Goal: Information Seeking & Learning: Understand process/instructions

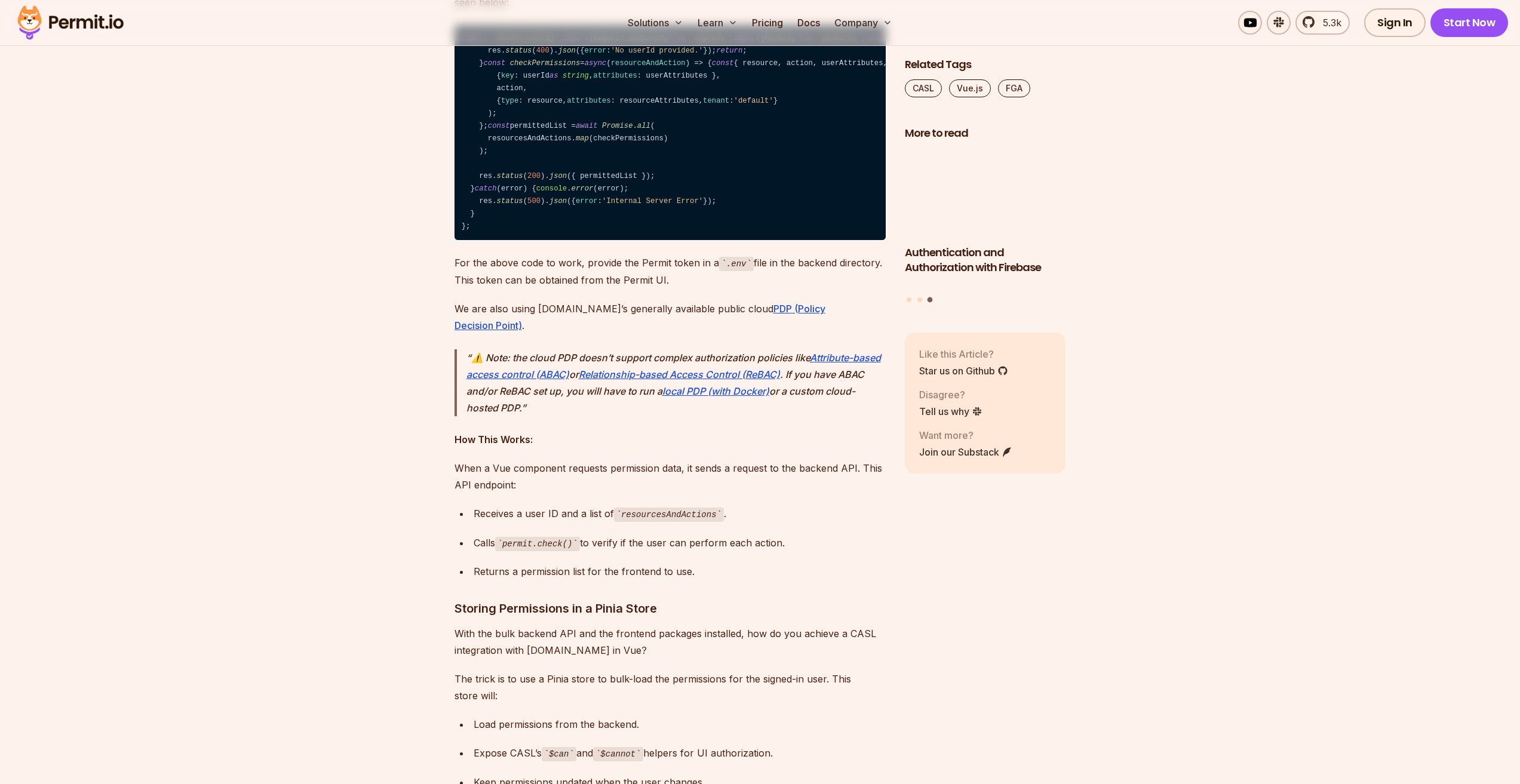
scroll to position [3761, 0]
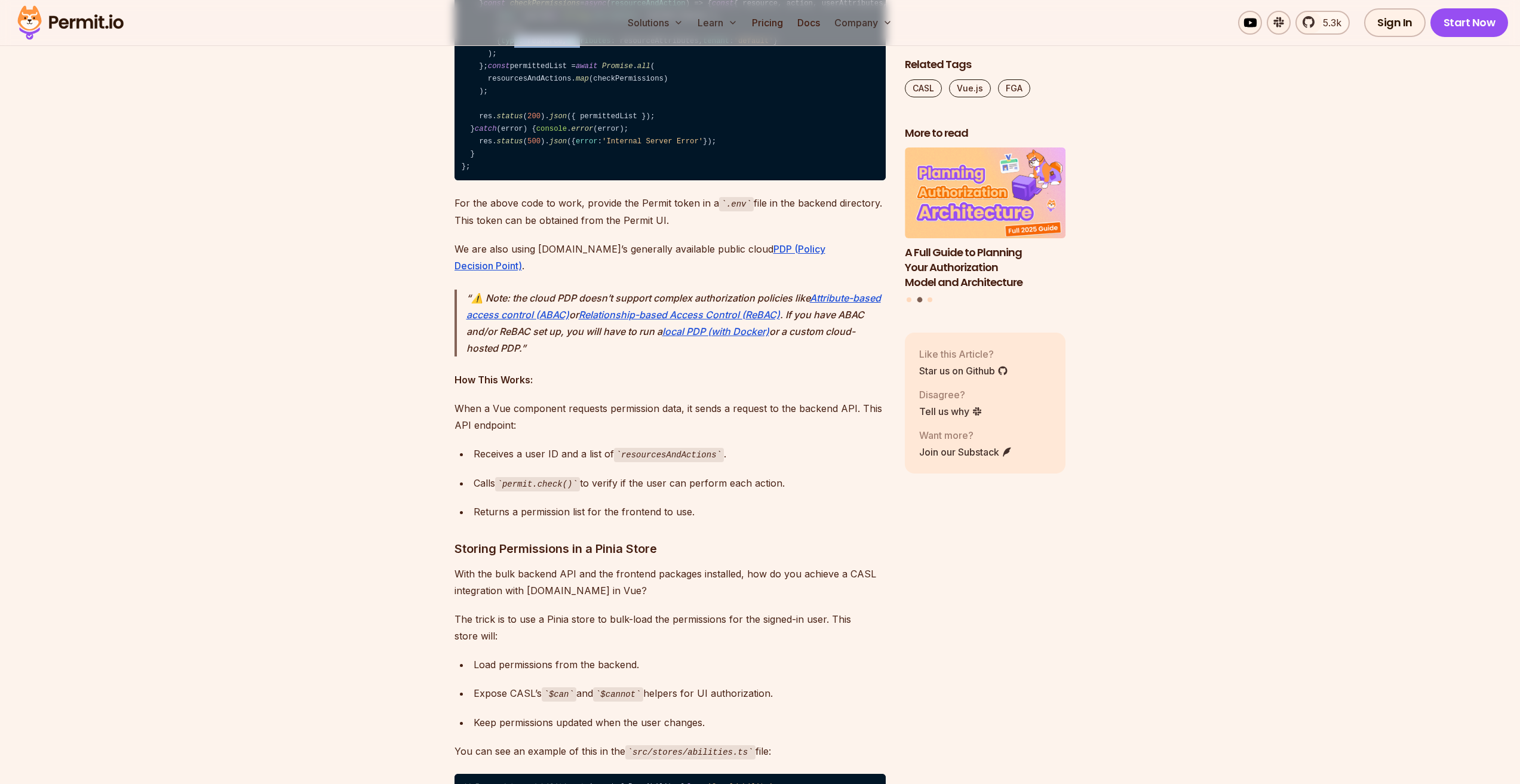
drag, startPoint x: 513, startPoint y: 306, endPoint x: 576, endPoint y: 306, distance: 63.0
click at [576, 181] on code "import 'dotenv/config' ; import { Request , Response } from 'express' ; import …" at bounding box center [670, 74] width 431 height 216
click at [578, 181] on code "import 'dotenv/config' ; import { Request , Response } from 'express' ; import …" at bounding box center [670, 74] width 431 height 216
drag, startPoint x: 590, startPoint y: 303, endPoint x: 649, endPoint y: 303, distance: 59.0
click at [649, 181] on code "import 'dotenv/config' ; import { Request , Response } from 'express' ; import …" at bounding box center [670, 74] width 431 height 216
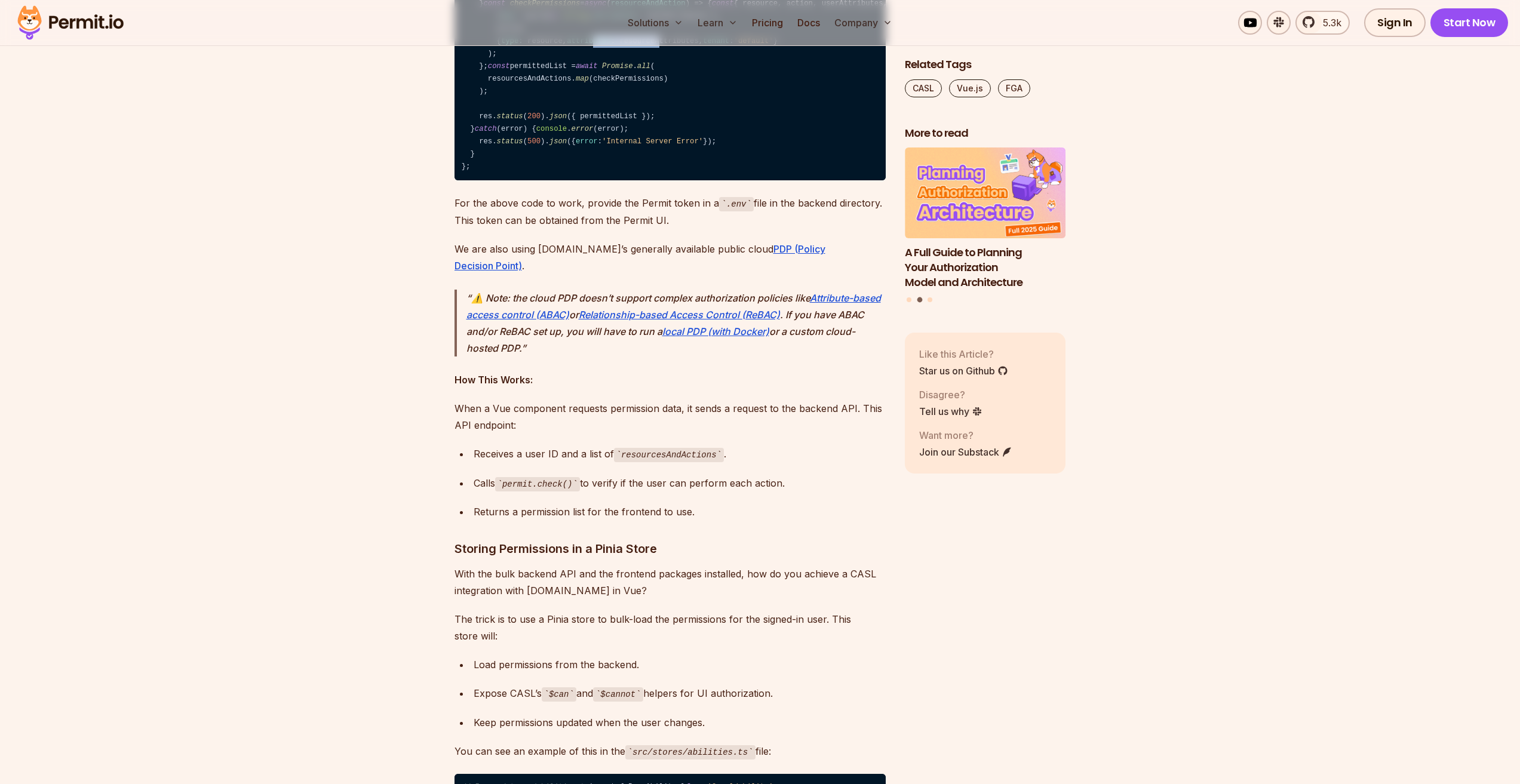
click at [649, 181] on code "import 'dotenv/config' ; import { Request , Response } from 'express' ; import …" at bounding box center [670, 74] width 431 height 216
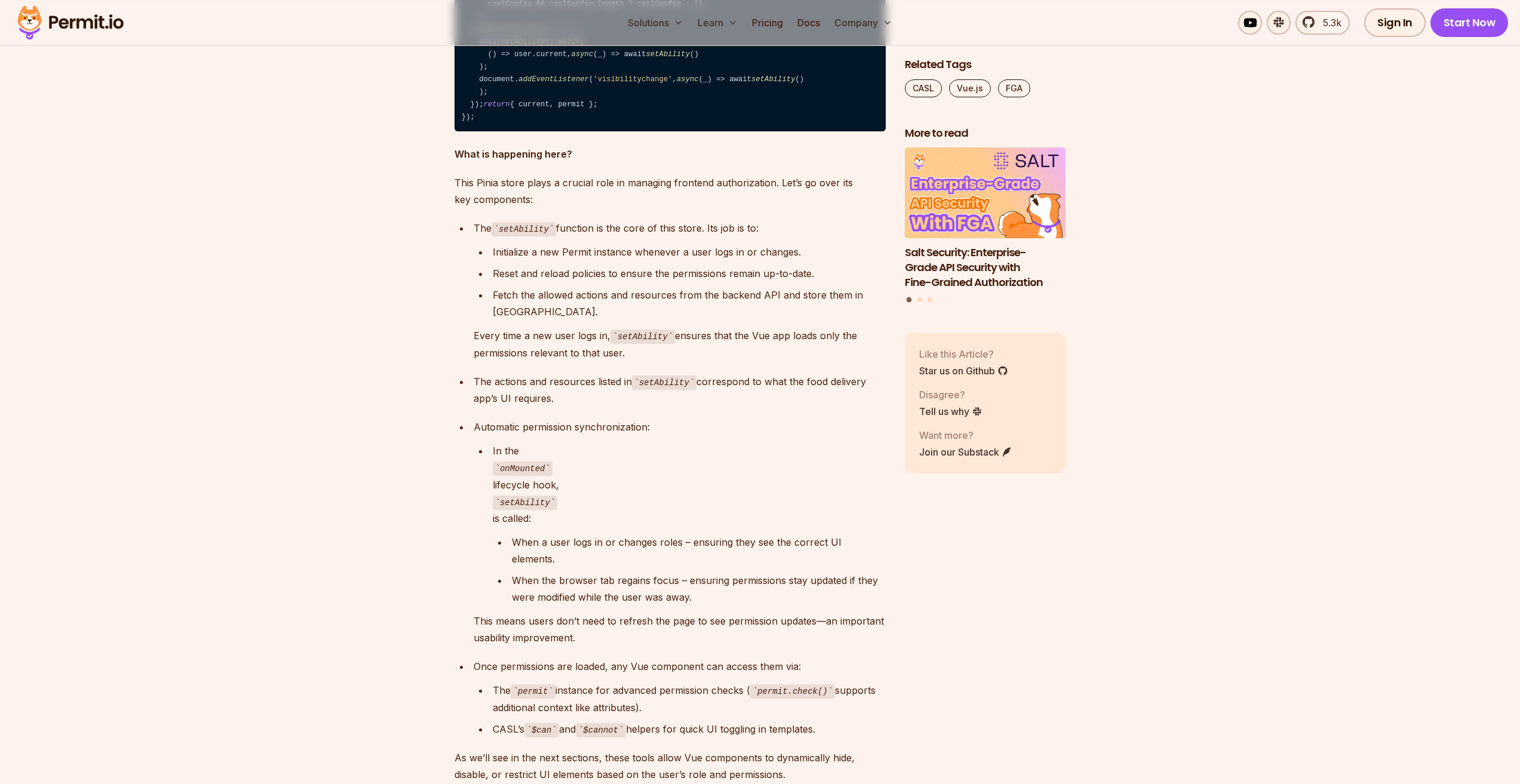
scroll to position [4776, 0]
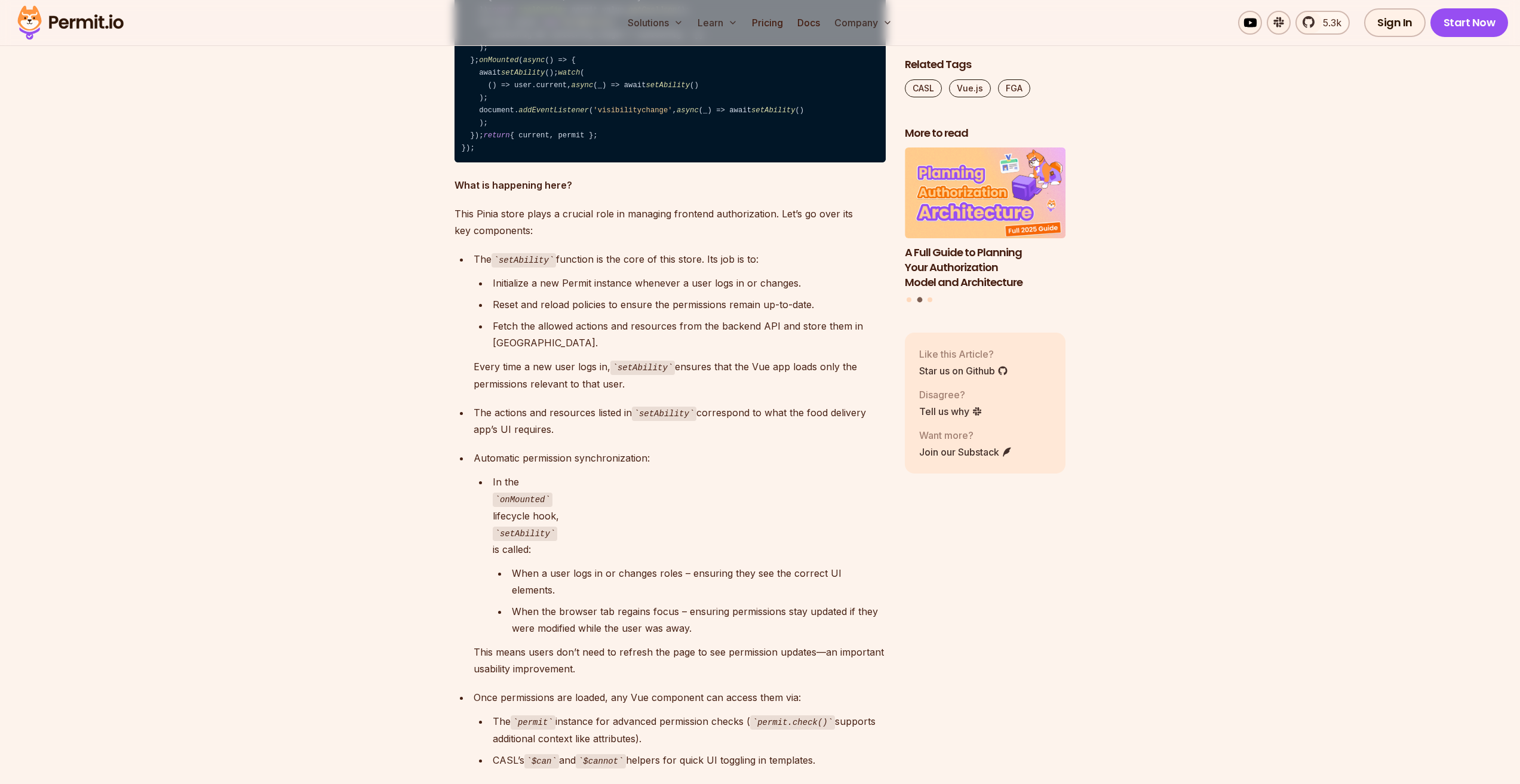
drag, startPoint x: 502, startPoint y: 180, endPoint x: 580, endPoint y: 181, distance: 78.0
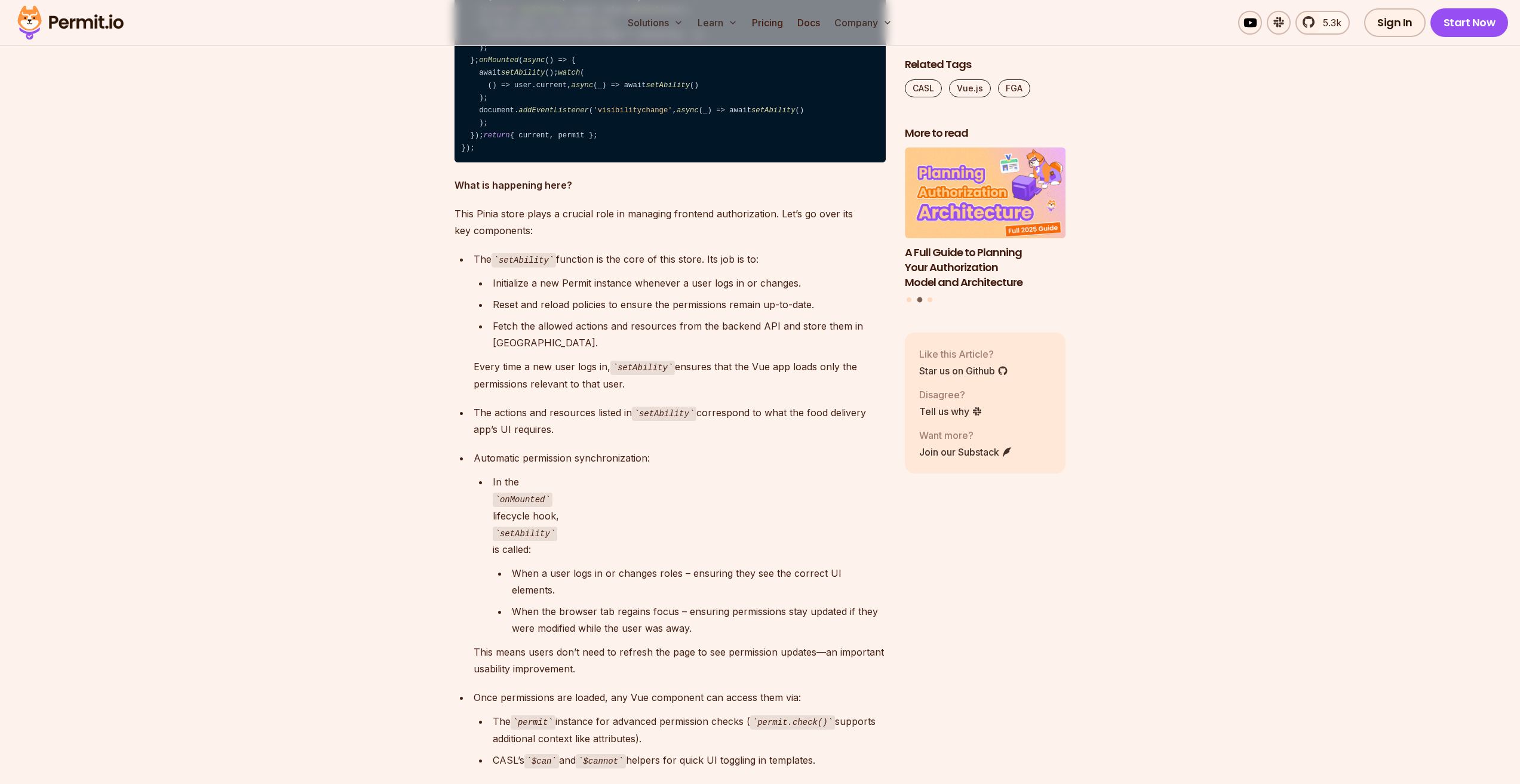
drag, startPoint x: 499, startPoint y: 209, endPoint x: 558, endPoint y: 232, distance: 63.3
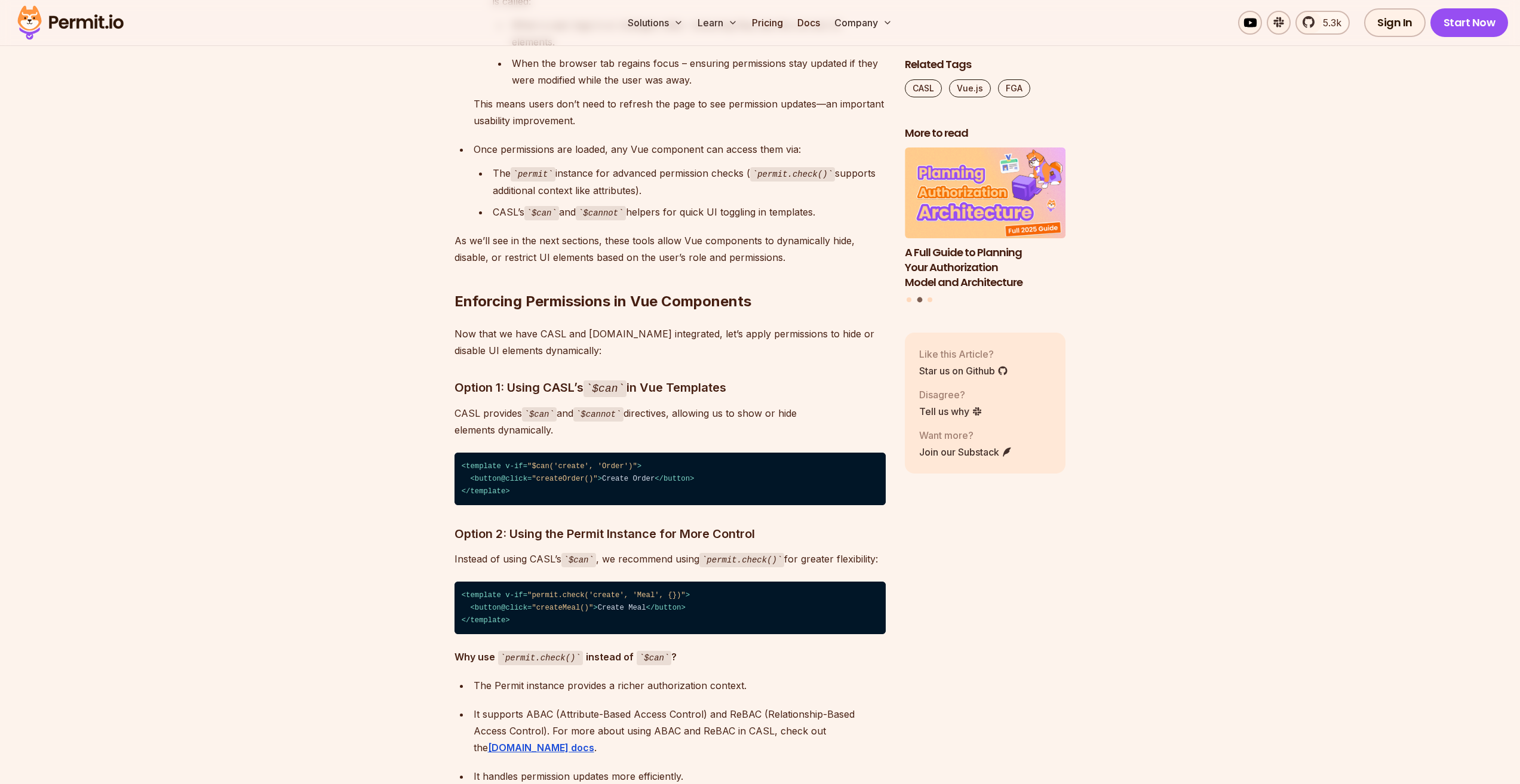
scroll to position [5373, 0]
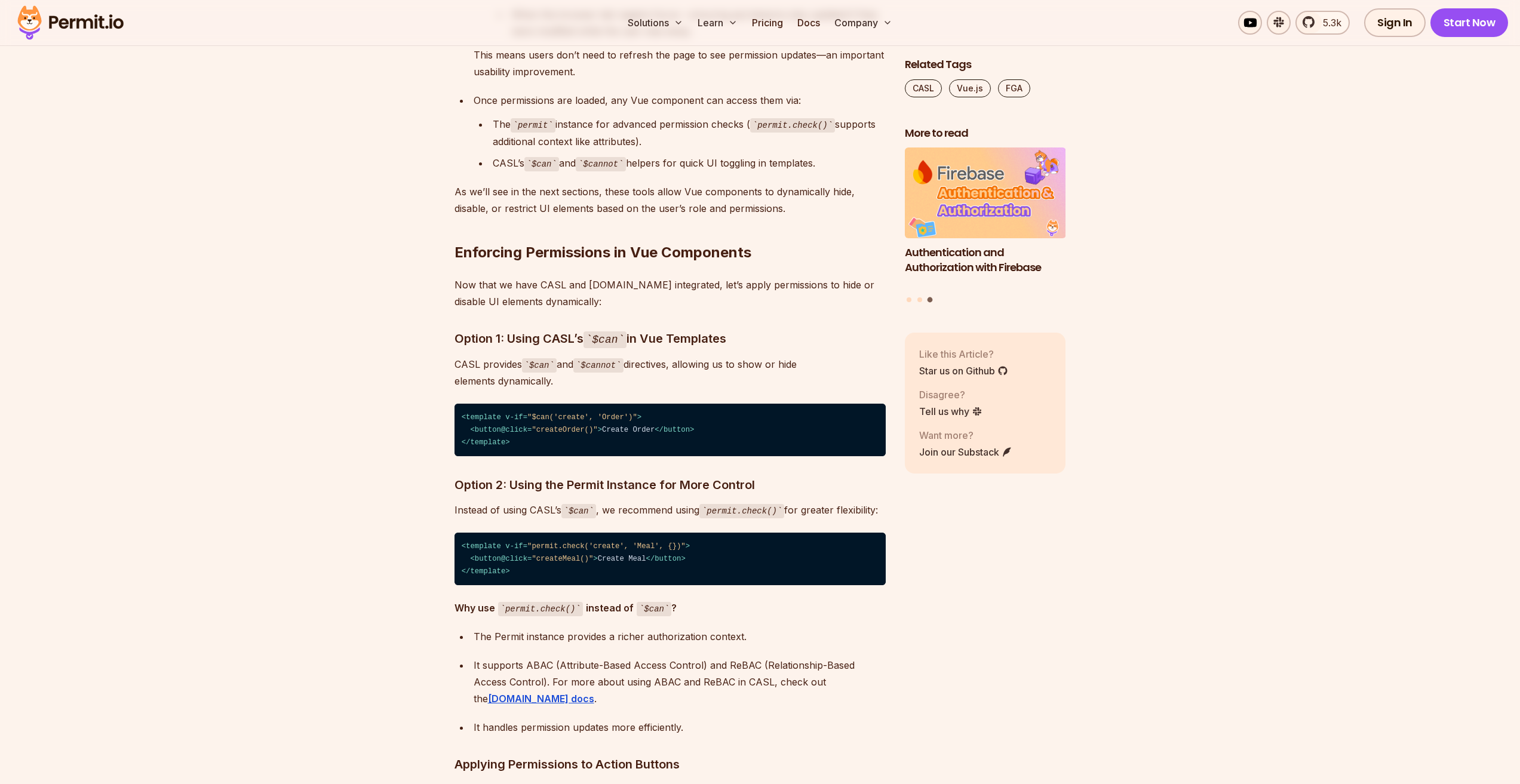
drag, startPoint x: 613, startPoint y: 261, endPoint x: 729, endPoint y: 261, distance: 116.0
drag, startPoint x: 525, startPoint y: 284, endPoint x: 754, endPoint y: 285, distance: 229.0
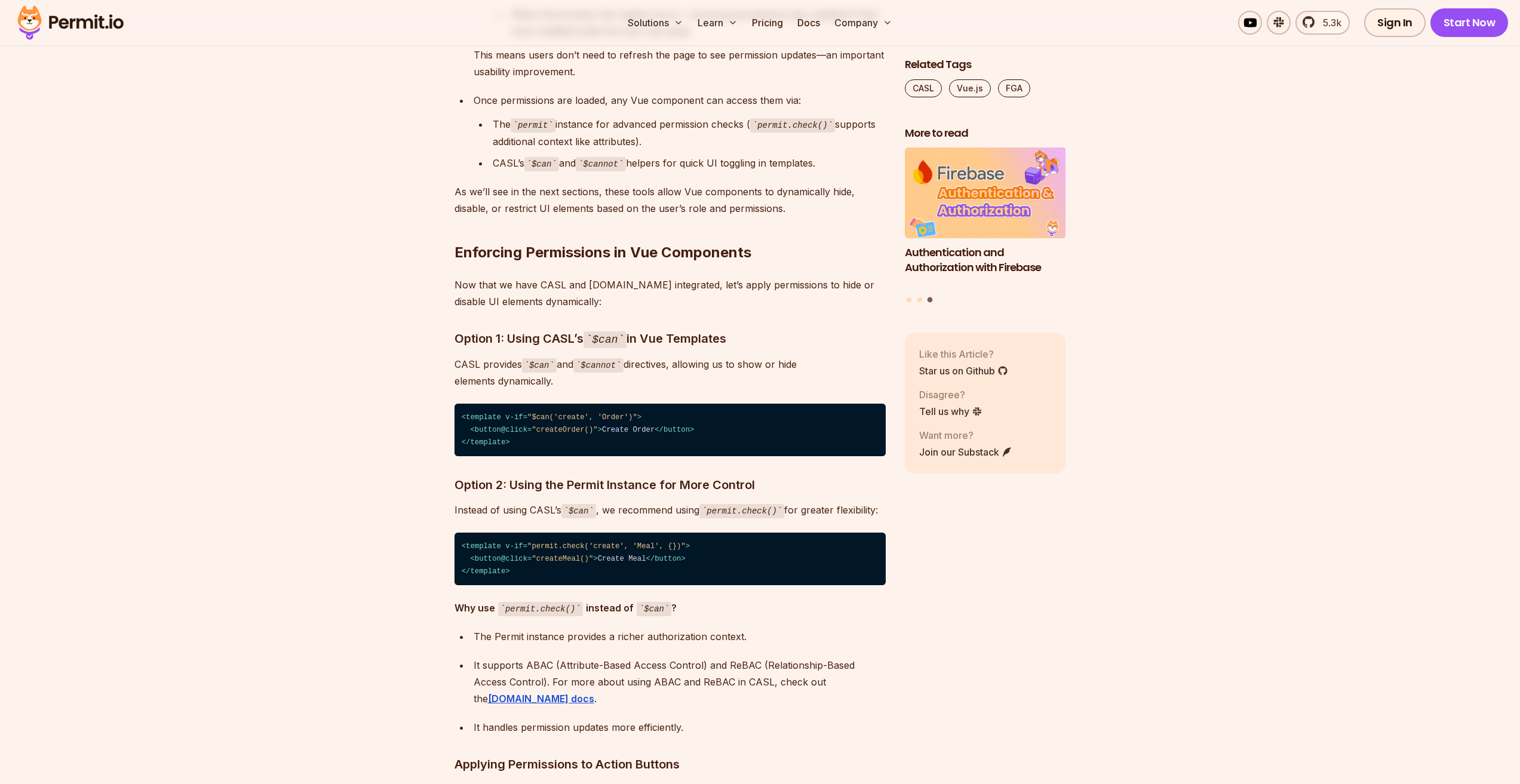
drag, startPoint x: 482, startPoint y: 301, endPoint x: 711, endPoint y: 308, distance: 229.1
drag, startPoint x: 644, startPoint y: 301, endPoint x: 804, endPoint y: 299, distance: 160.0
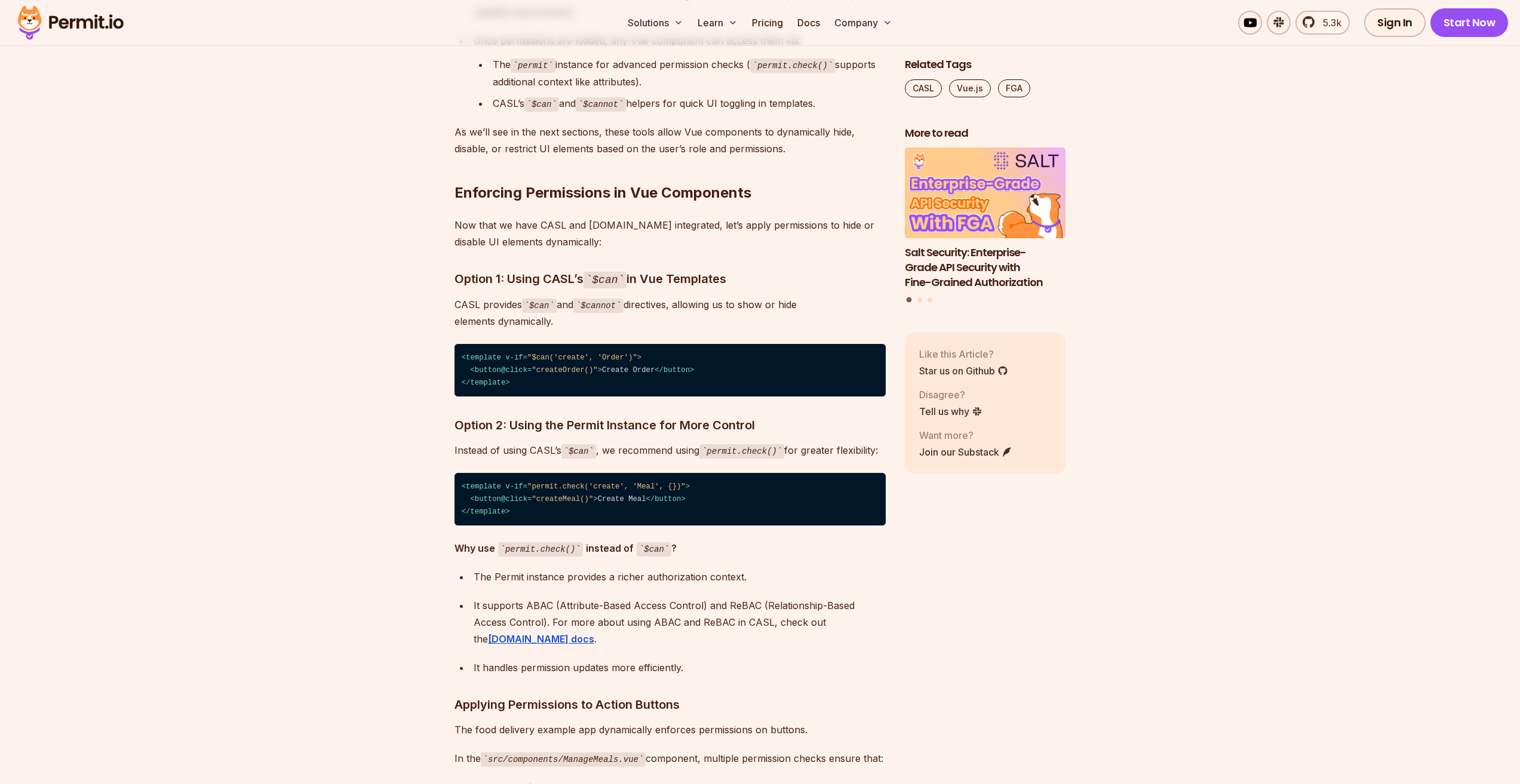
scroll to position [5492, 0]
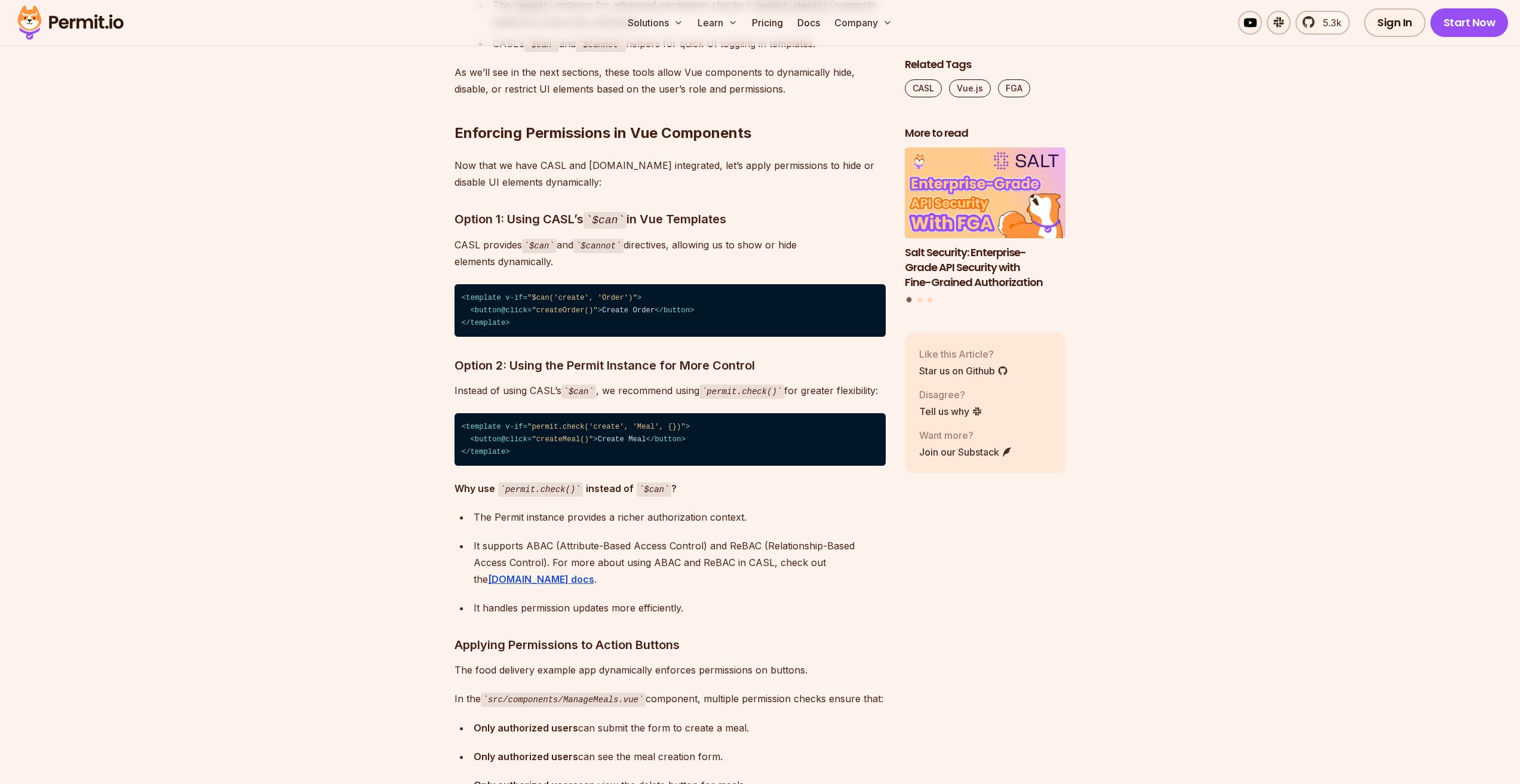
drag, startPoint x: 486, startPoint y: 265, endPoint x: 617, endPoint y: 268, distance: 131.0
drag, startPoint x: 675, startPoint y: 266, endPoint x: 733, endPoint y: 275, distance: 58.7
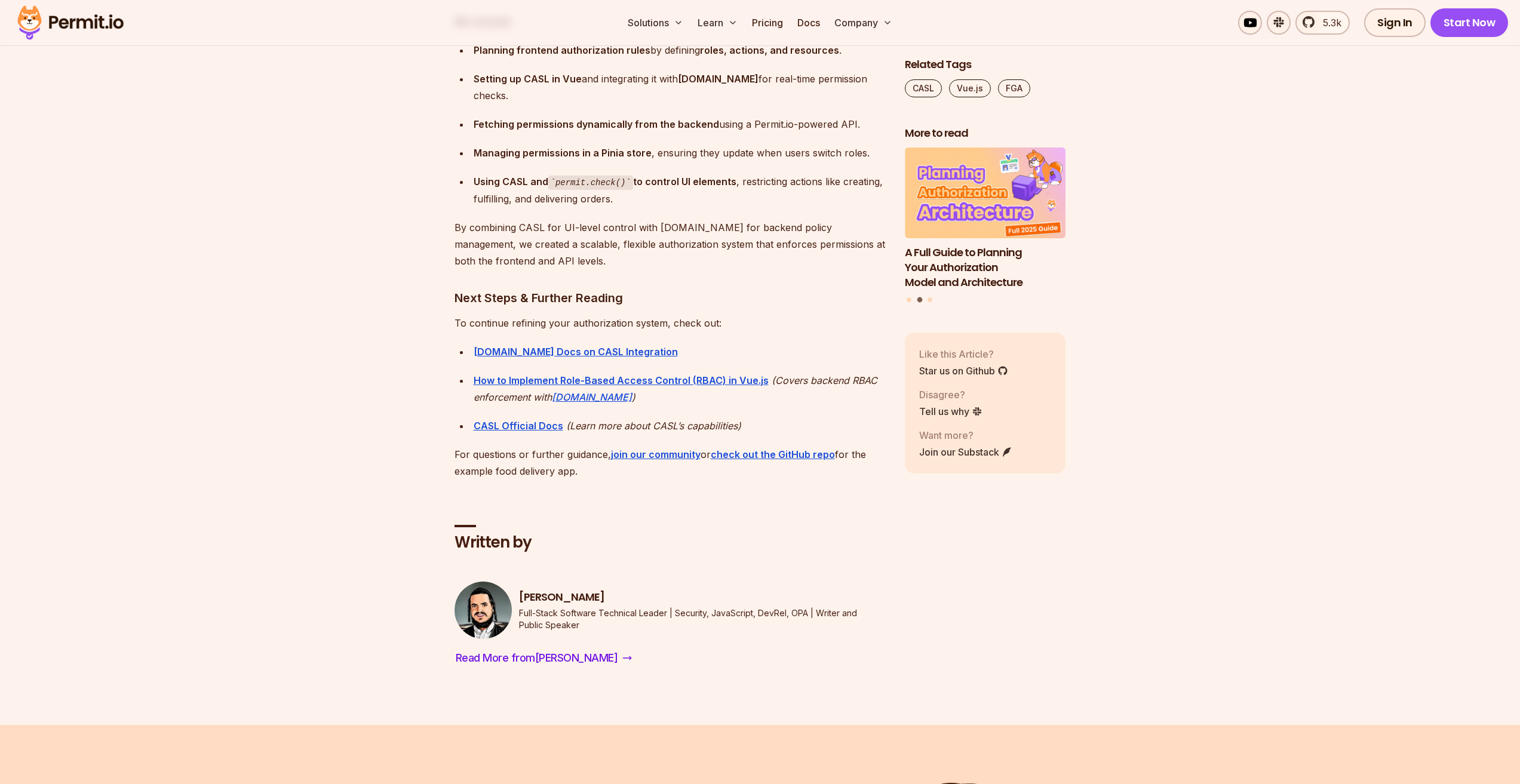
scroll to position [7880, 0]
